Goal: Check status: Check status

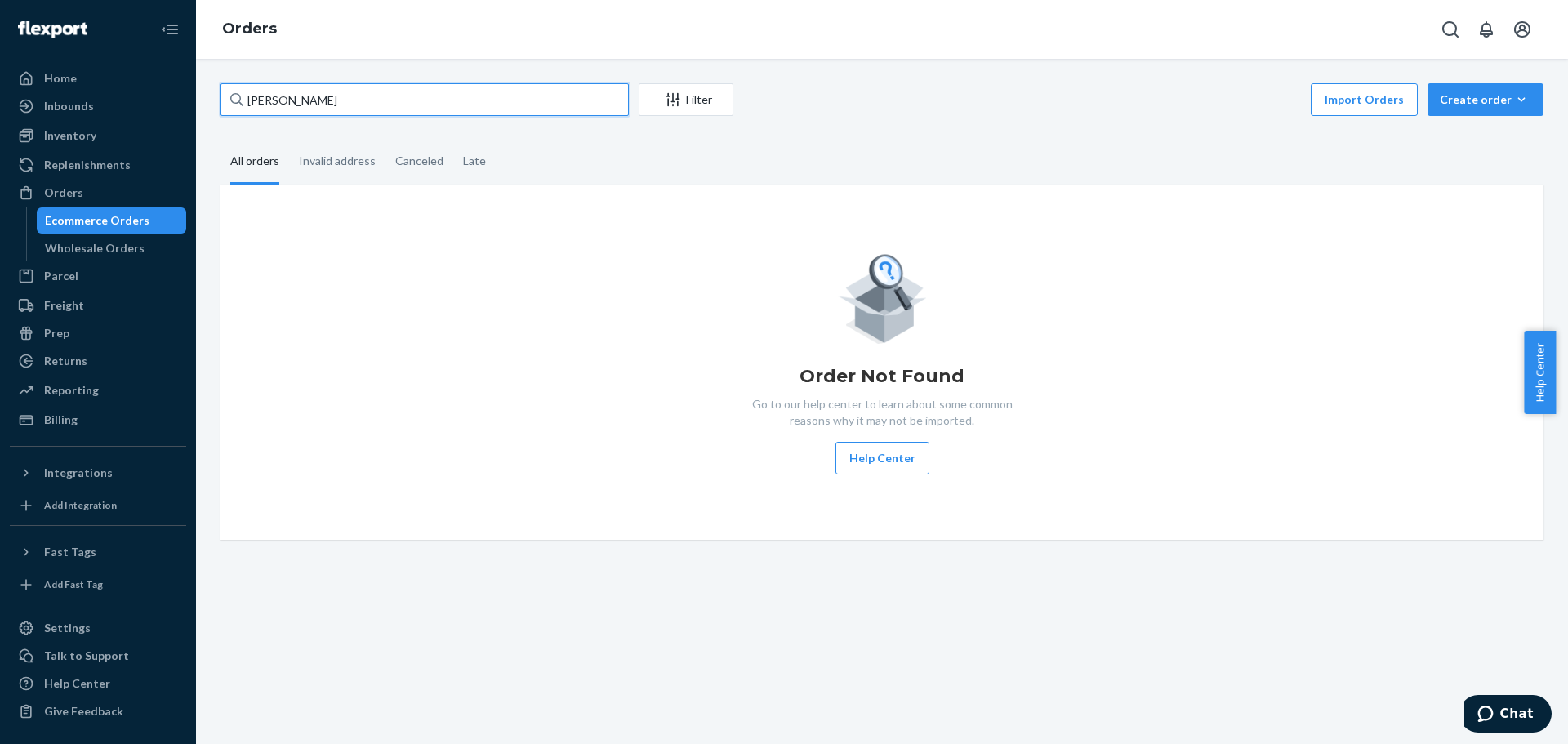
drag, startPoint x: 484, startPoint y: 100, endPoint x: 0, endPoint y: 98, distance: 484.0
click at [0, 98] on div "Home Inbounds Shipping Plans Problems Inventory Products Lot & Expiration Reple…" at bounding box center [784, 372] width 1568 height 744
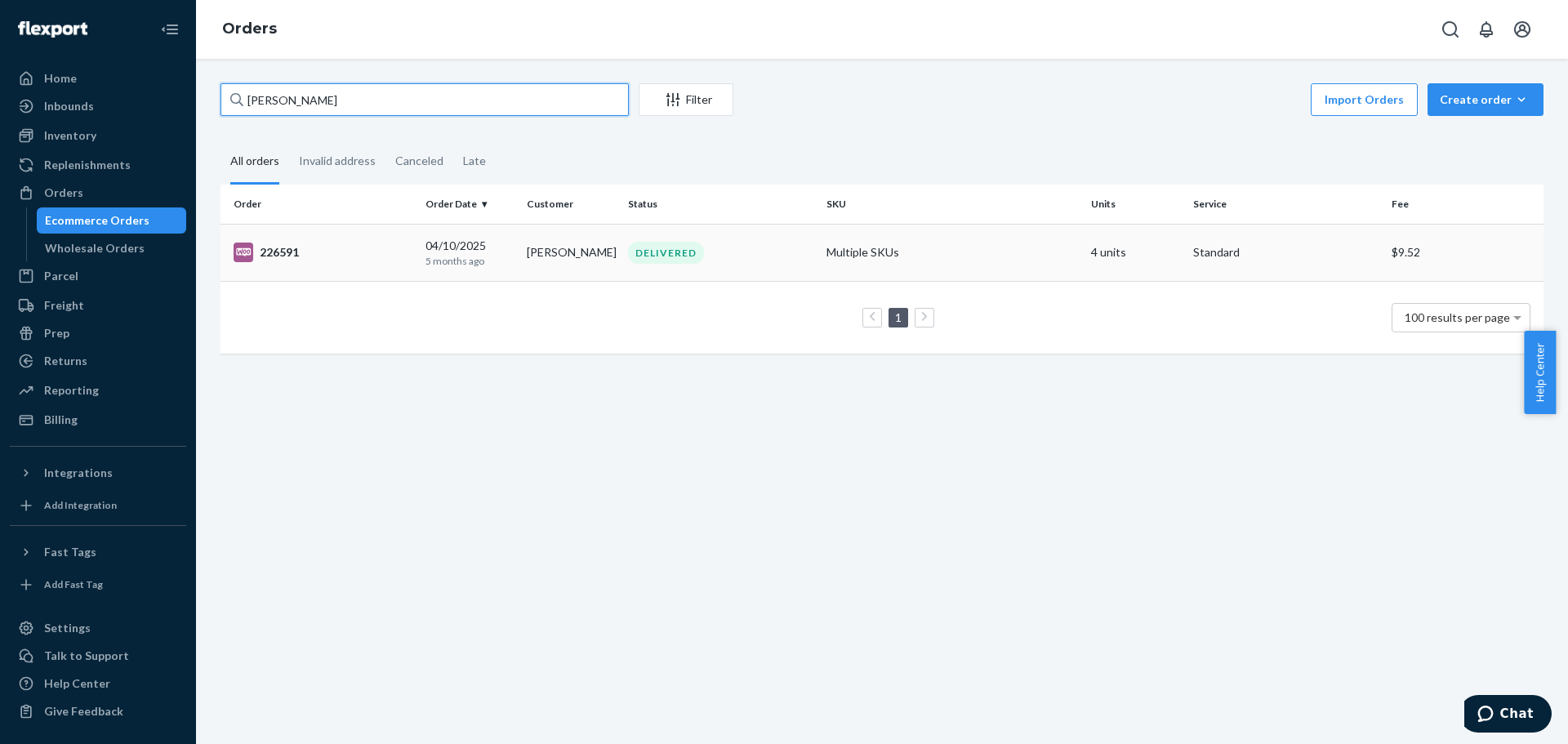
type input "[PERSON_NAME]"
click at [289, 254] on div "226591" at bounding box center [323, 252] width 179 height 19
click at [269, 256] on div "226591" at bounding box center [323, 252] width 179 height 19
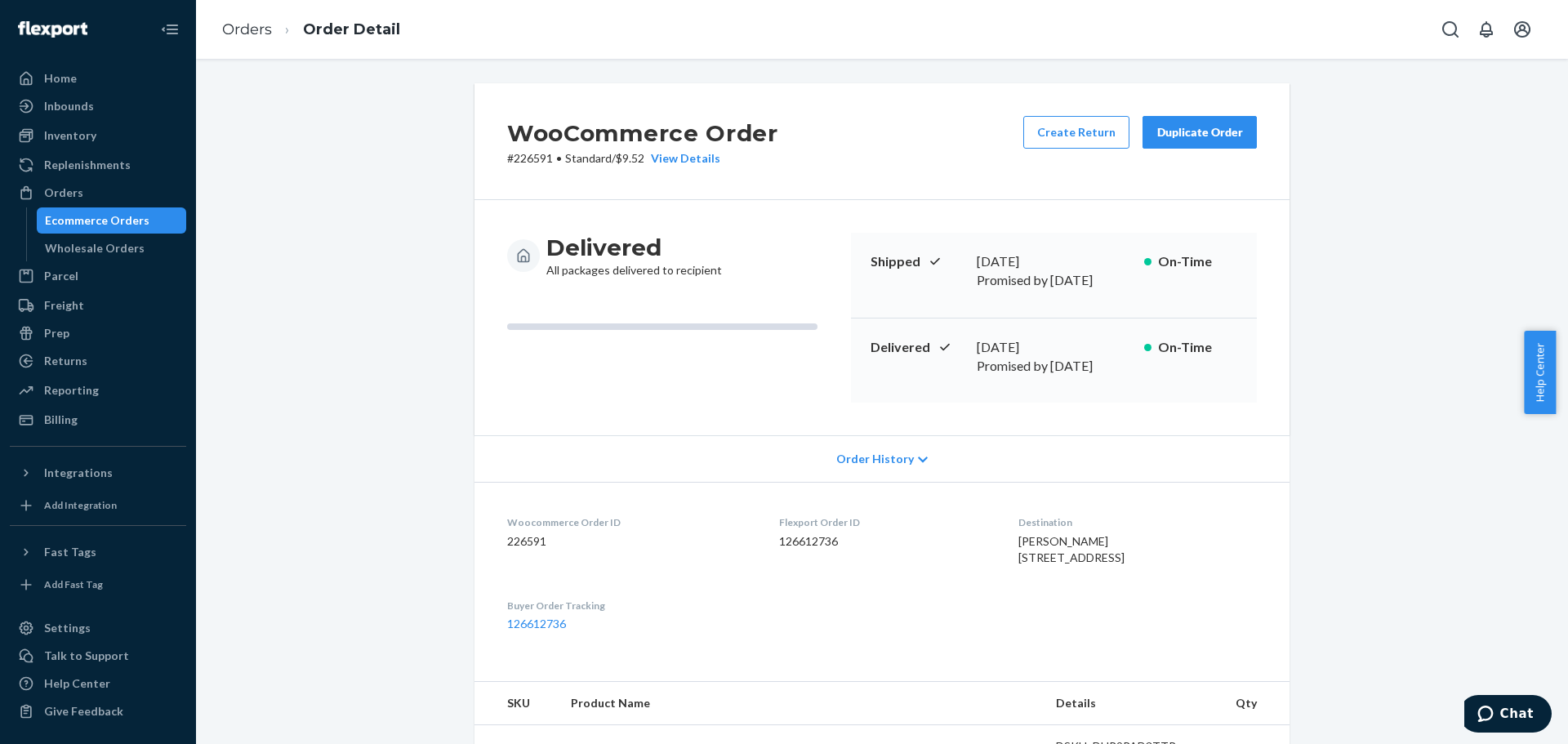
click at [112, 221] on div "Ecommerce Orders" at bounding box center [97, 220] width 104 height 16
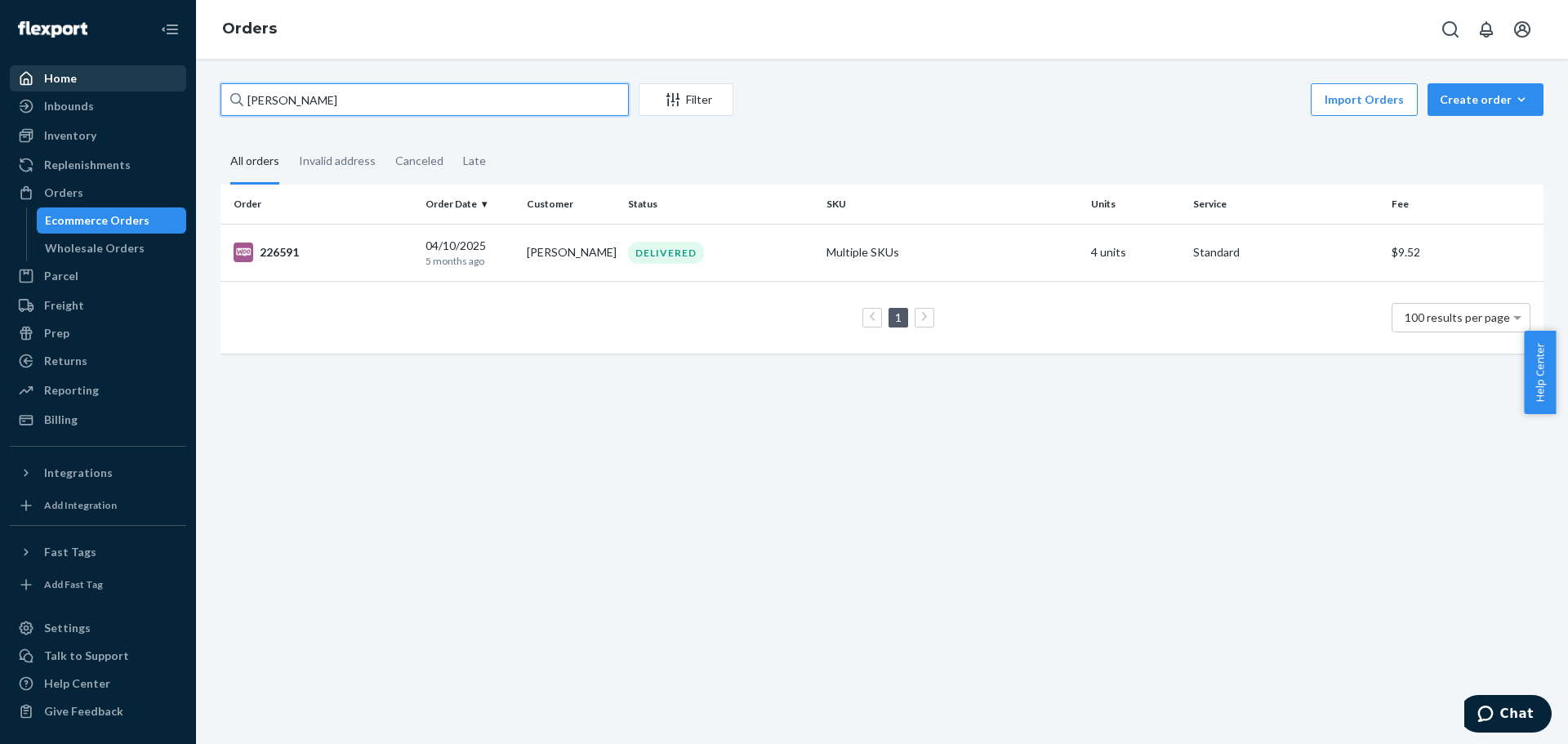
drag, startPoint x: 362, startPoint y: 101, endPoint x: 141, endPoint y: 80, distance: 222.0
click at [141, 80] on div "Home Inbounds Shipping Plans Problems Inventory Products Lot & Expiration Reple…" at bounding box center [784, 372] width 1568 height 744
click at [323, 98] on input "[PERSON_NAME]" at bounding box center [425, 99] width 408 height 33
drag, startPoint x: 329, startPoint y: 103, endPoint x: 159, endPoint y: 91, distance: 170.4
click at [159, 91] on div "Home Inbounds Shipping Plans Problems Inventory Products Lot & Expiration Reple…" at bounding box center [784, 372] width 1568 height 744
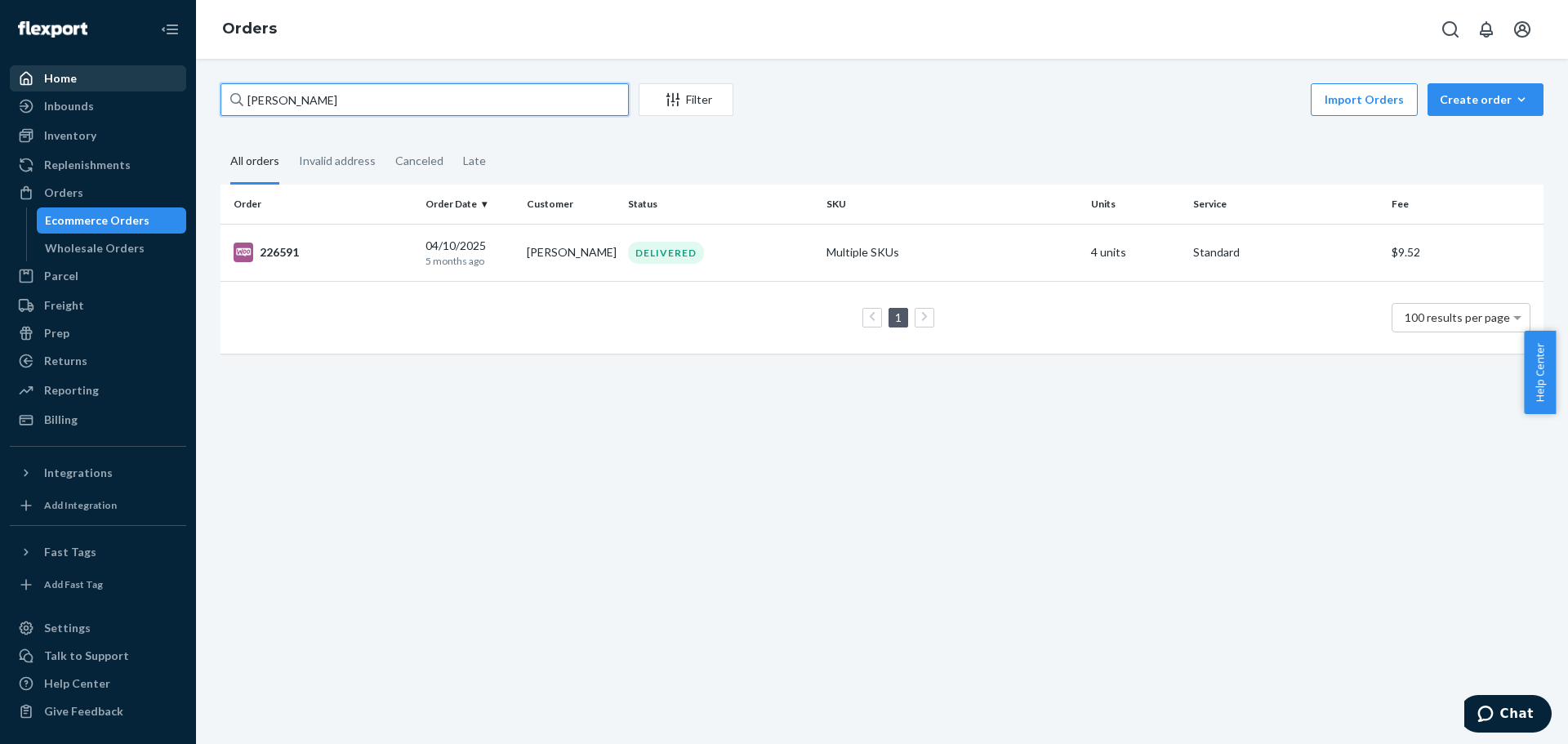
paste input "[PERSON_NAME]"
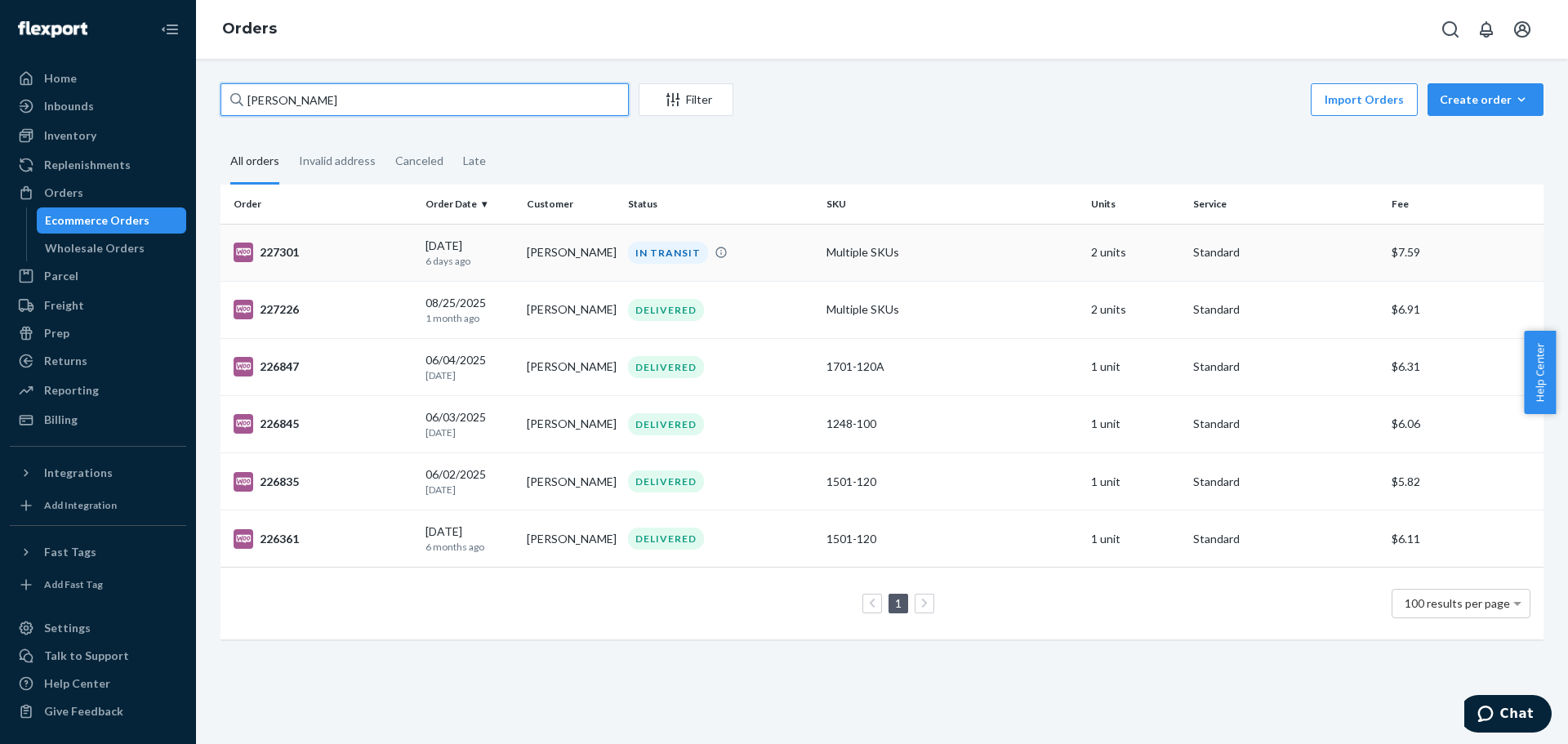
type input "[PERSON_NAME]"
click at [284, 241] on td "227301" at bounding box center [320, 252] width 198 height 58
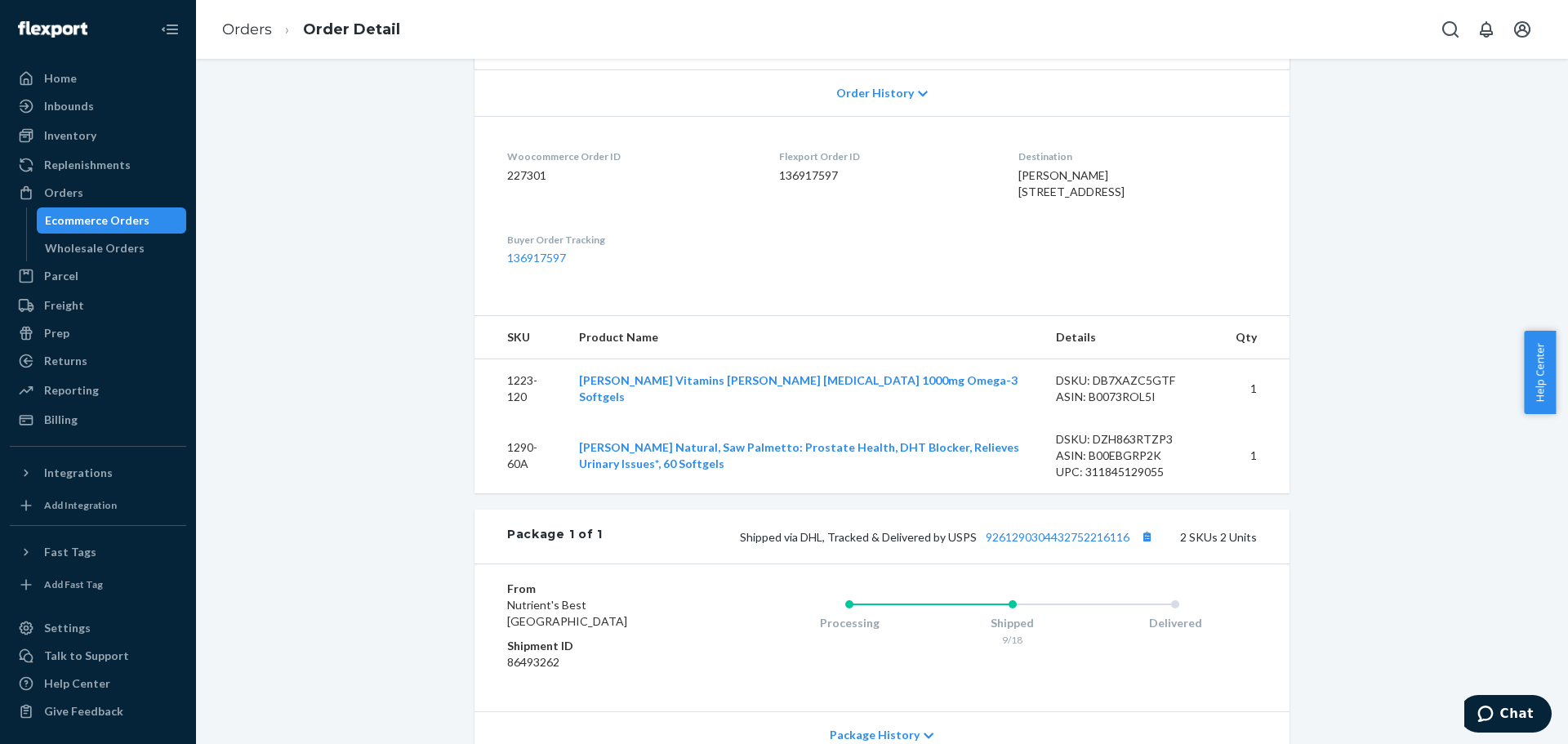
scroll to position [490, 0]
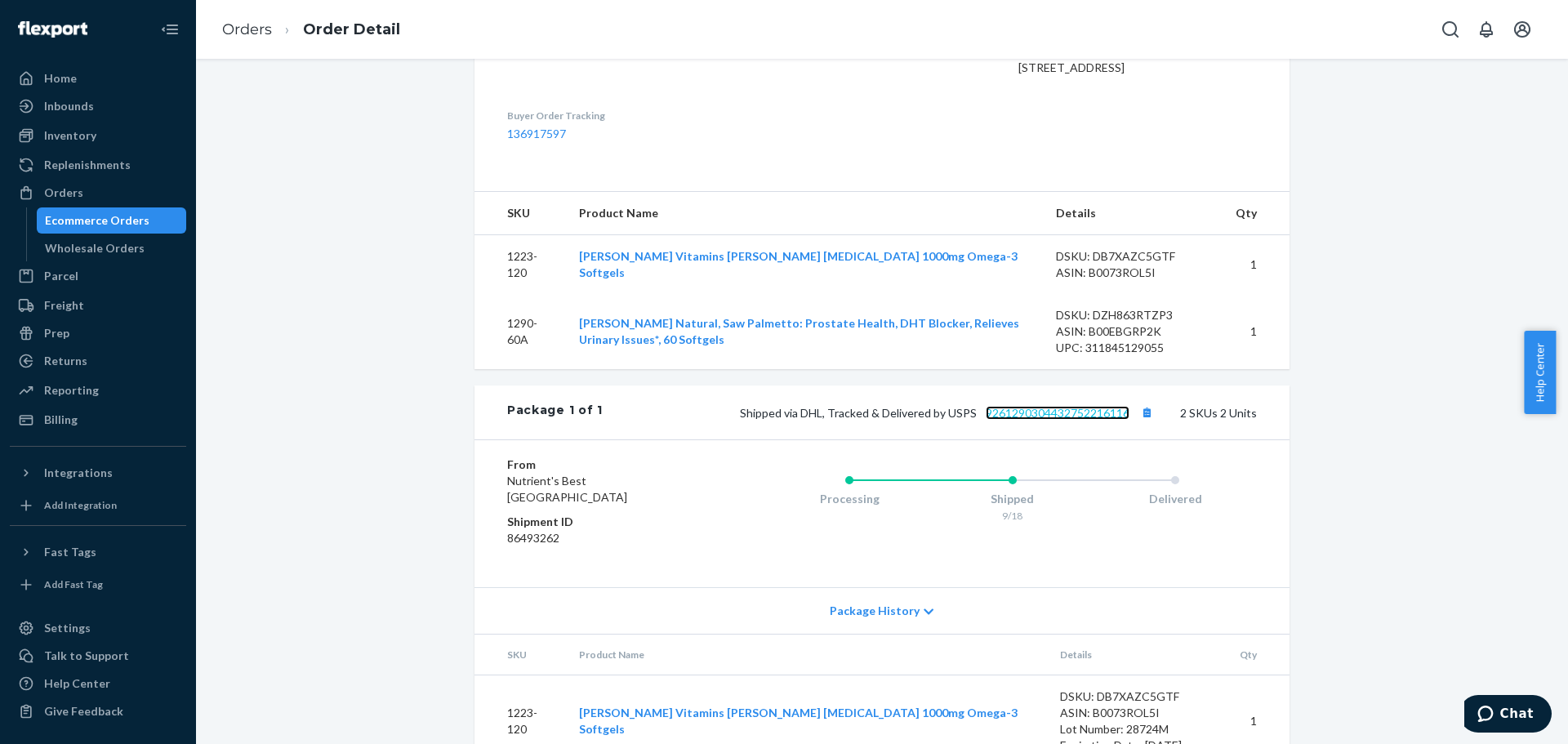
click at [1080, 418] on link "9261290304432752216116" at bounding box center [1058, 413] width 144 height 14
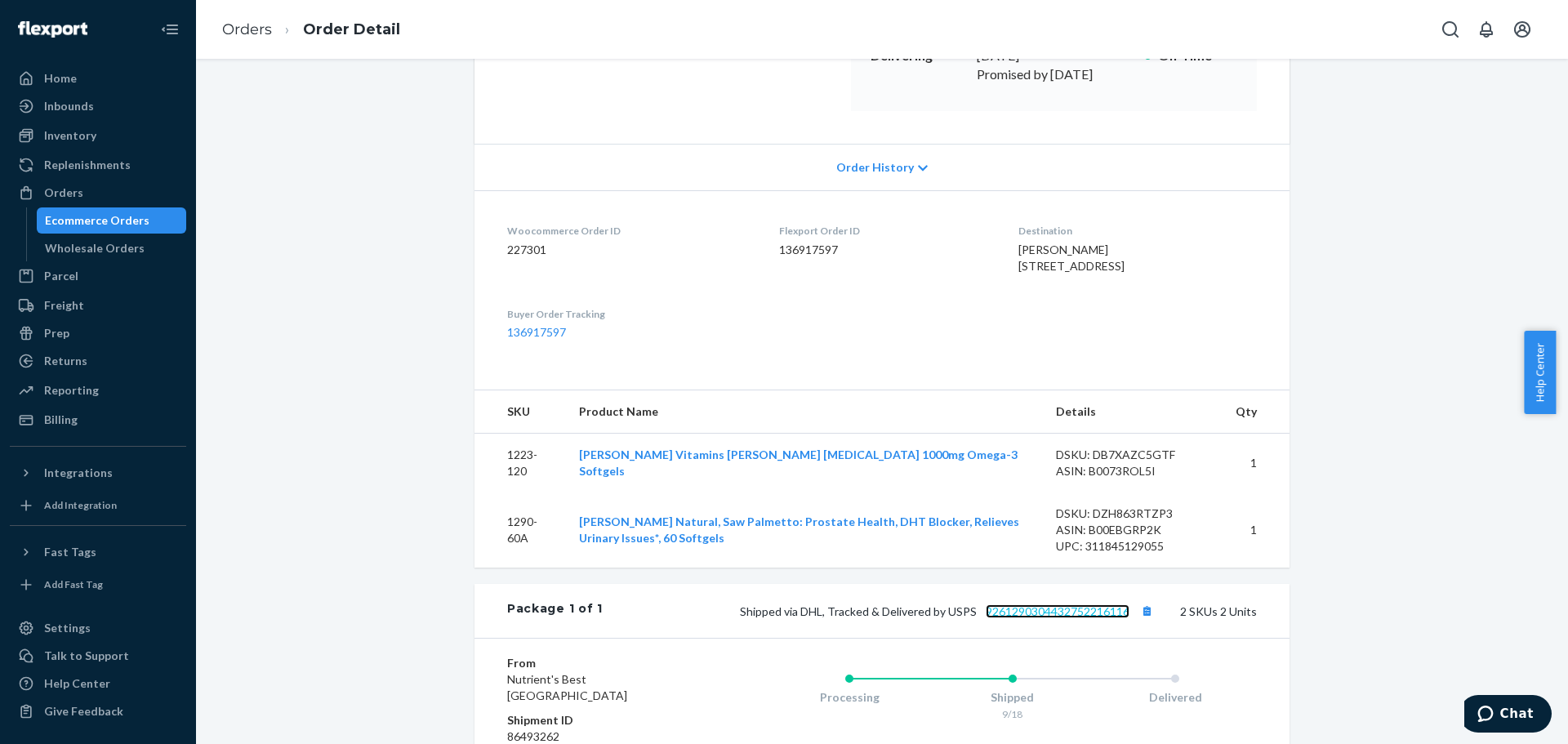
scroll to position [320, 0]
